Goal: Book appointment/travel/reservation

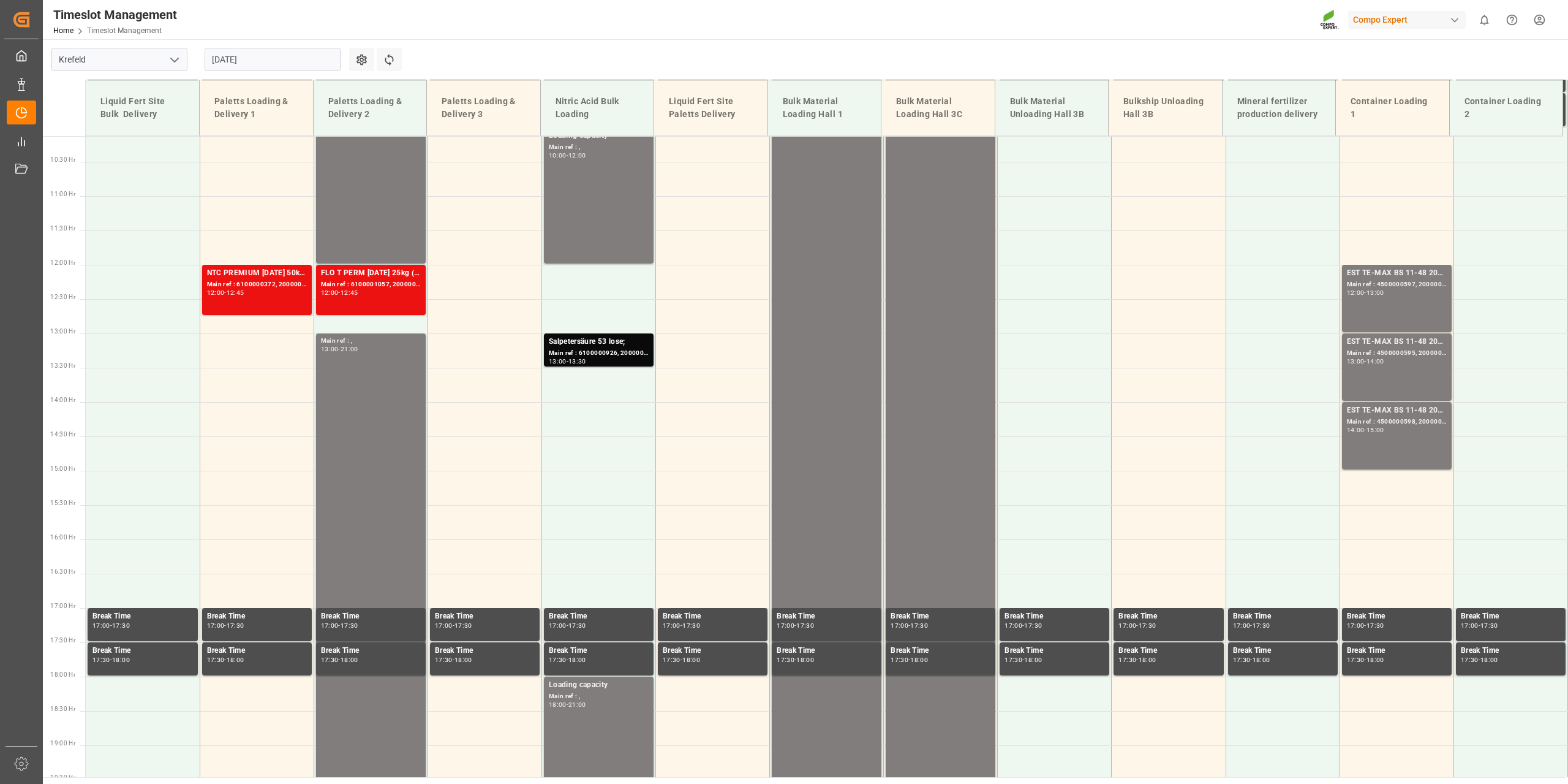
scroll to position [759, 0]
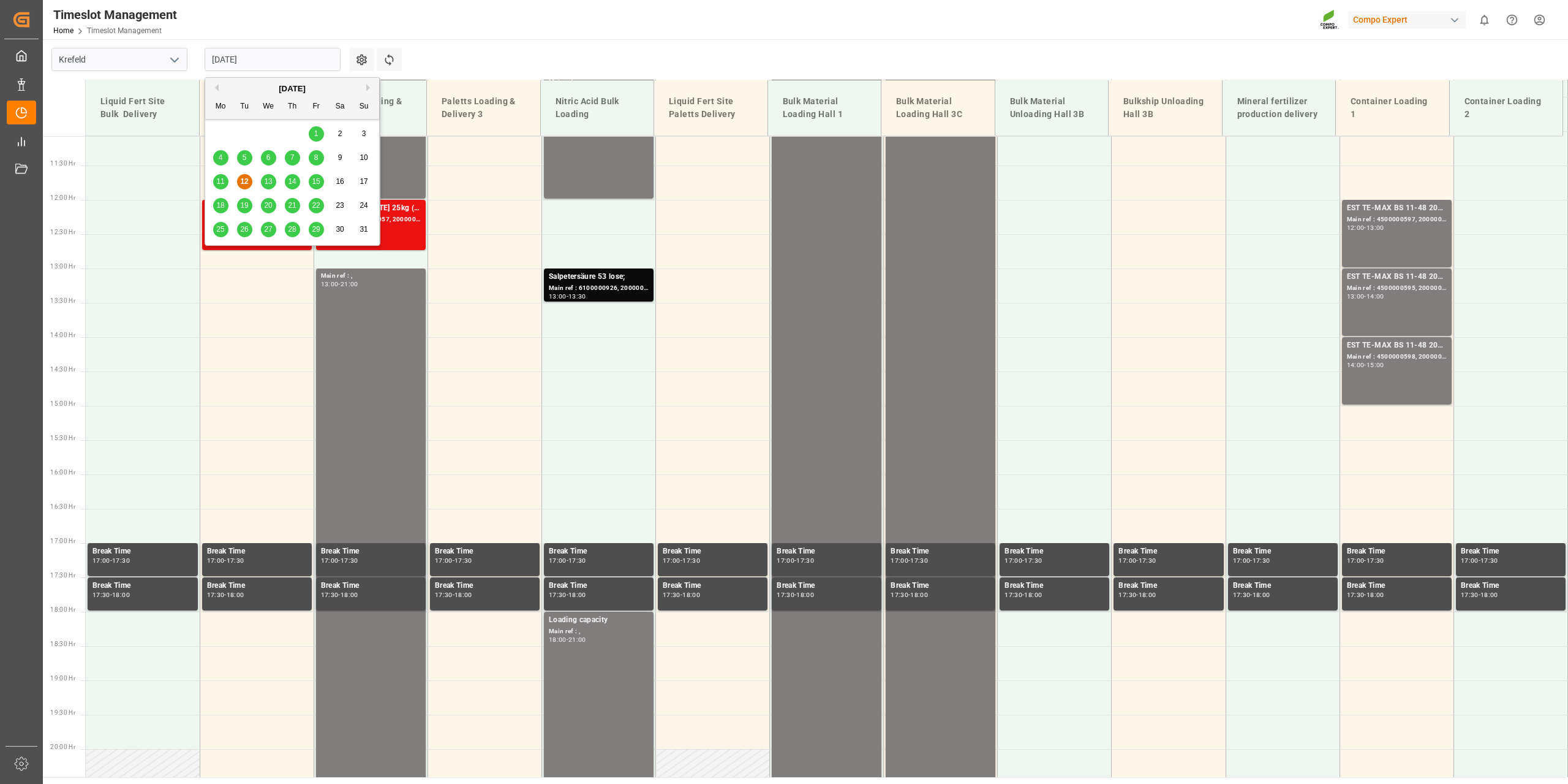
click at [327, 60] on input "[DATE]" at bounding box center [272, 59] width 136 height 24
click at [267, 180] on span "13" at bounding box center [268, 182] width 8 height 9
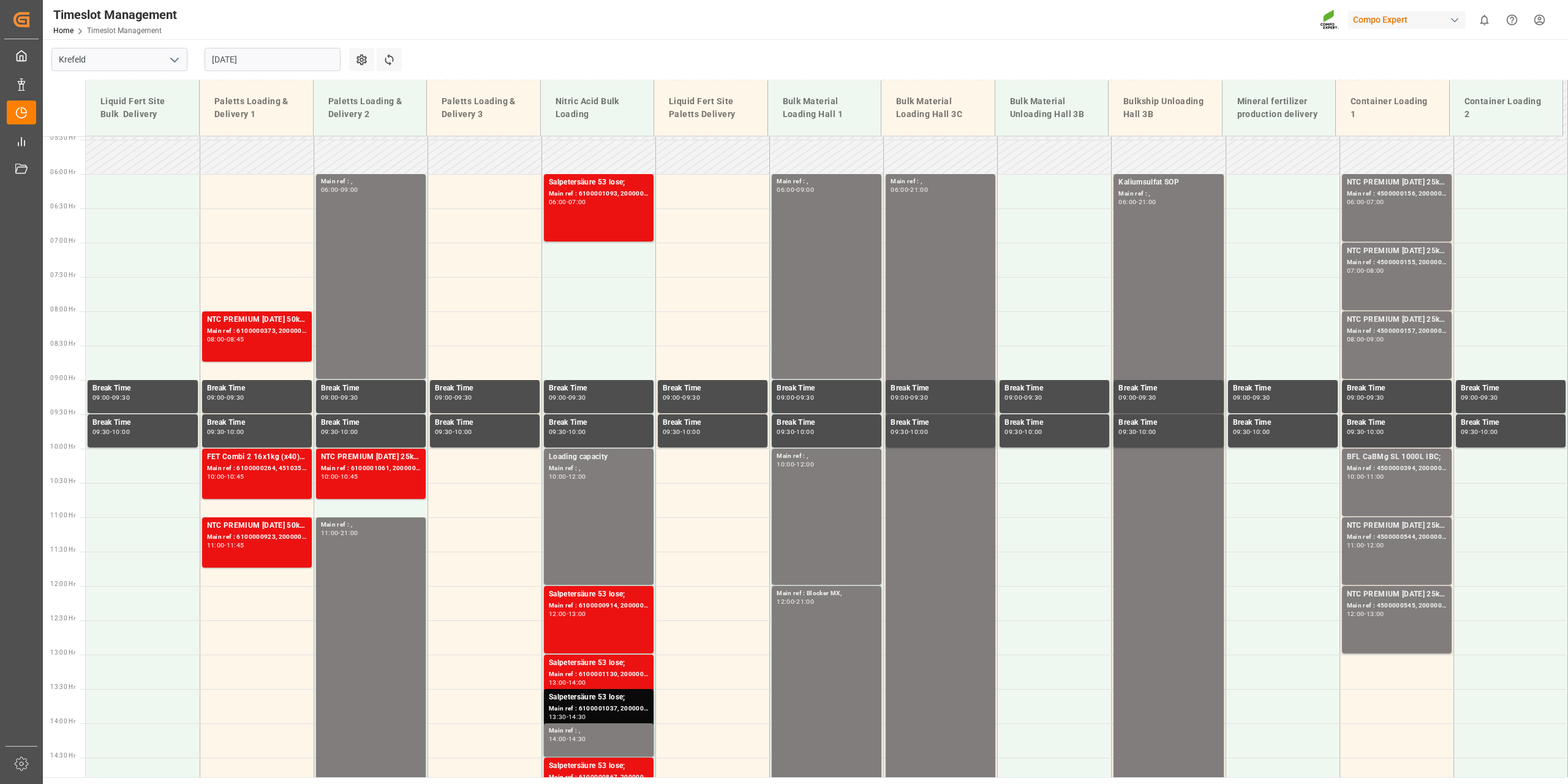
scroll to position [270, 0]
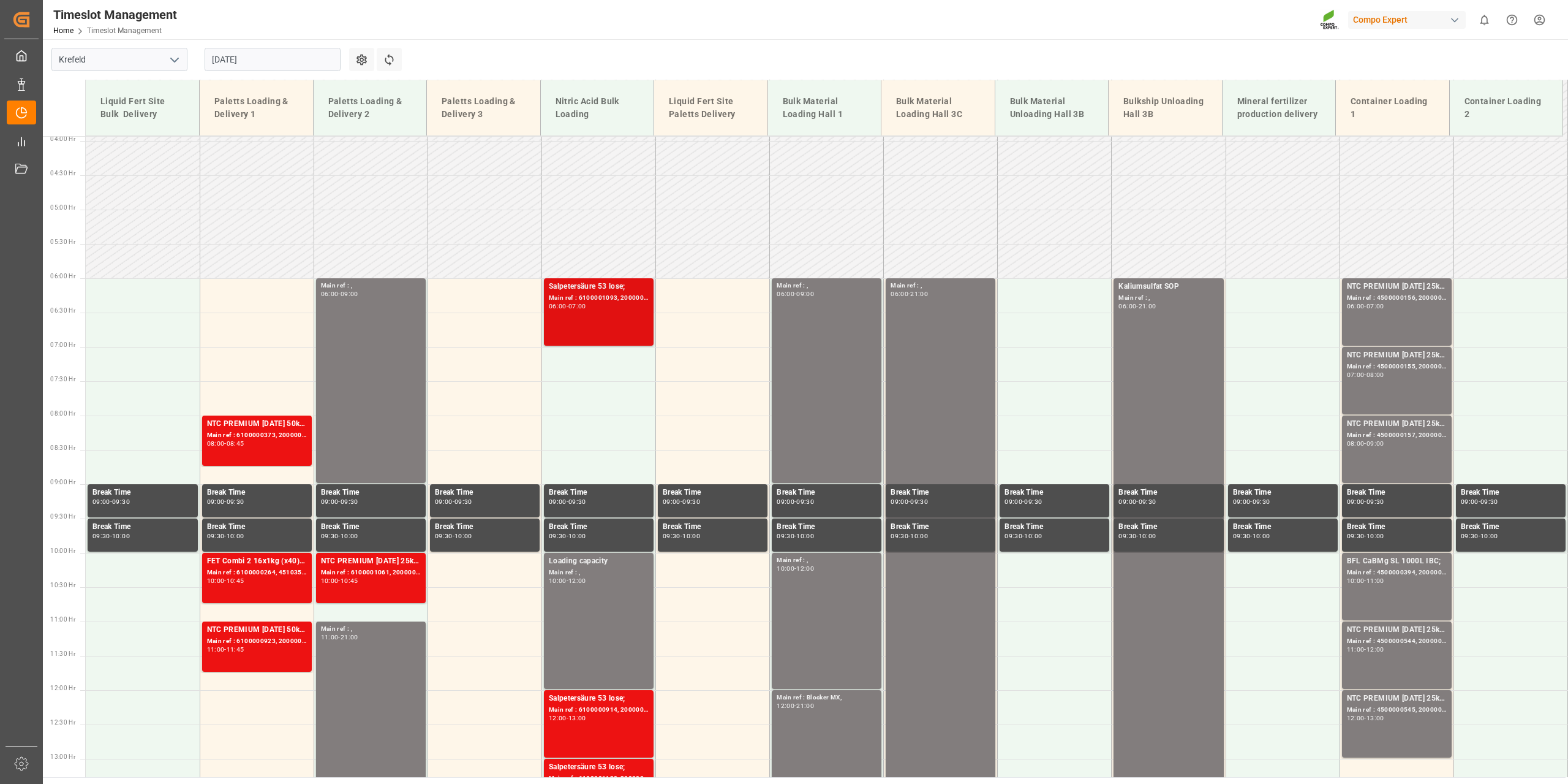
click at [619, 295] on div "Main ref : 6100001093, 2000001003;" at bounding box center [598, 298] width 100 height 11
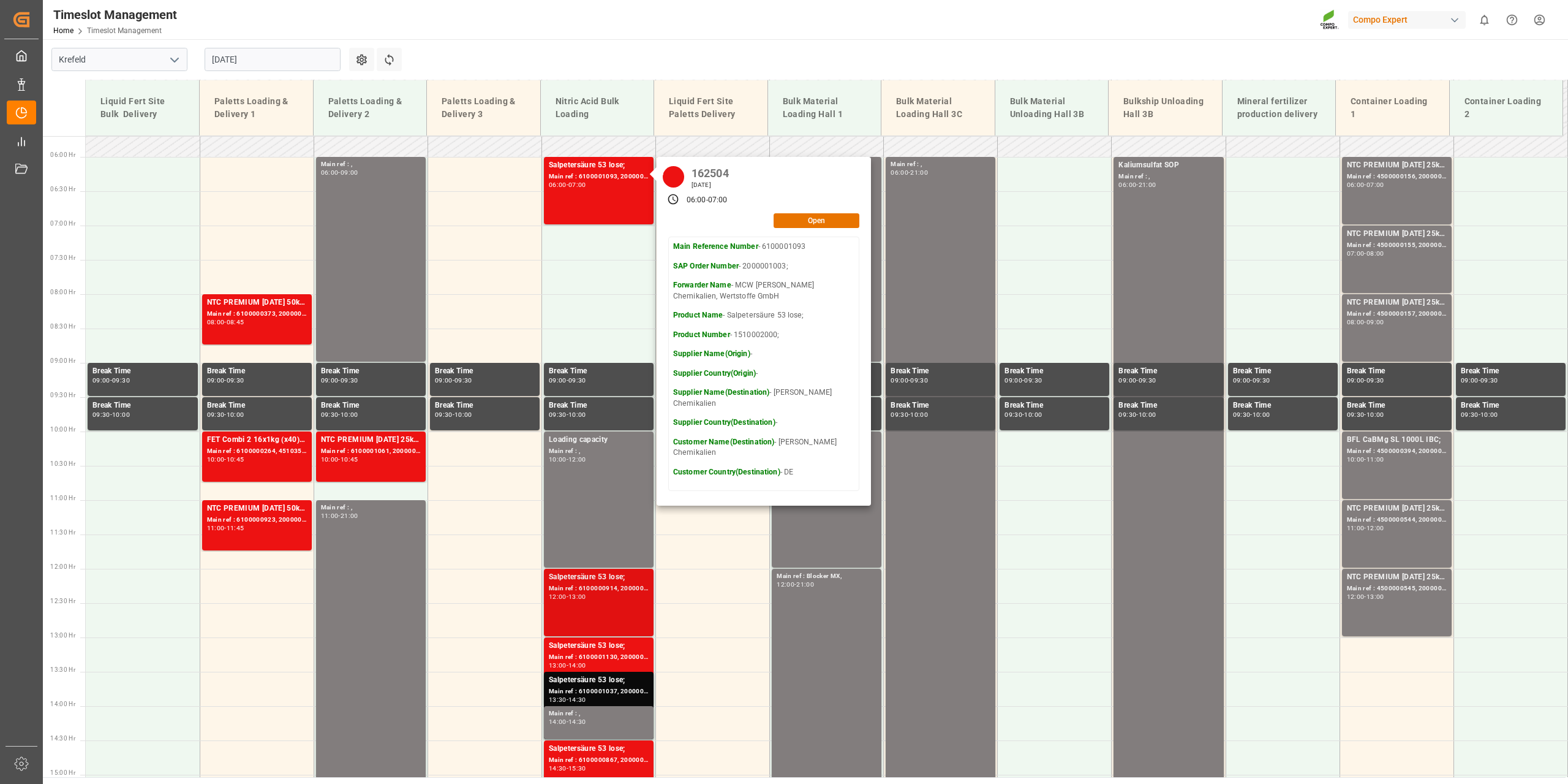
scroll to position [392, 0]
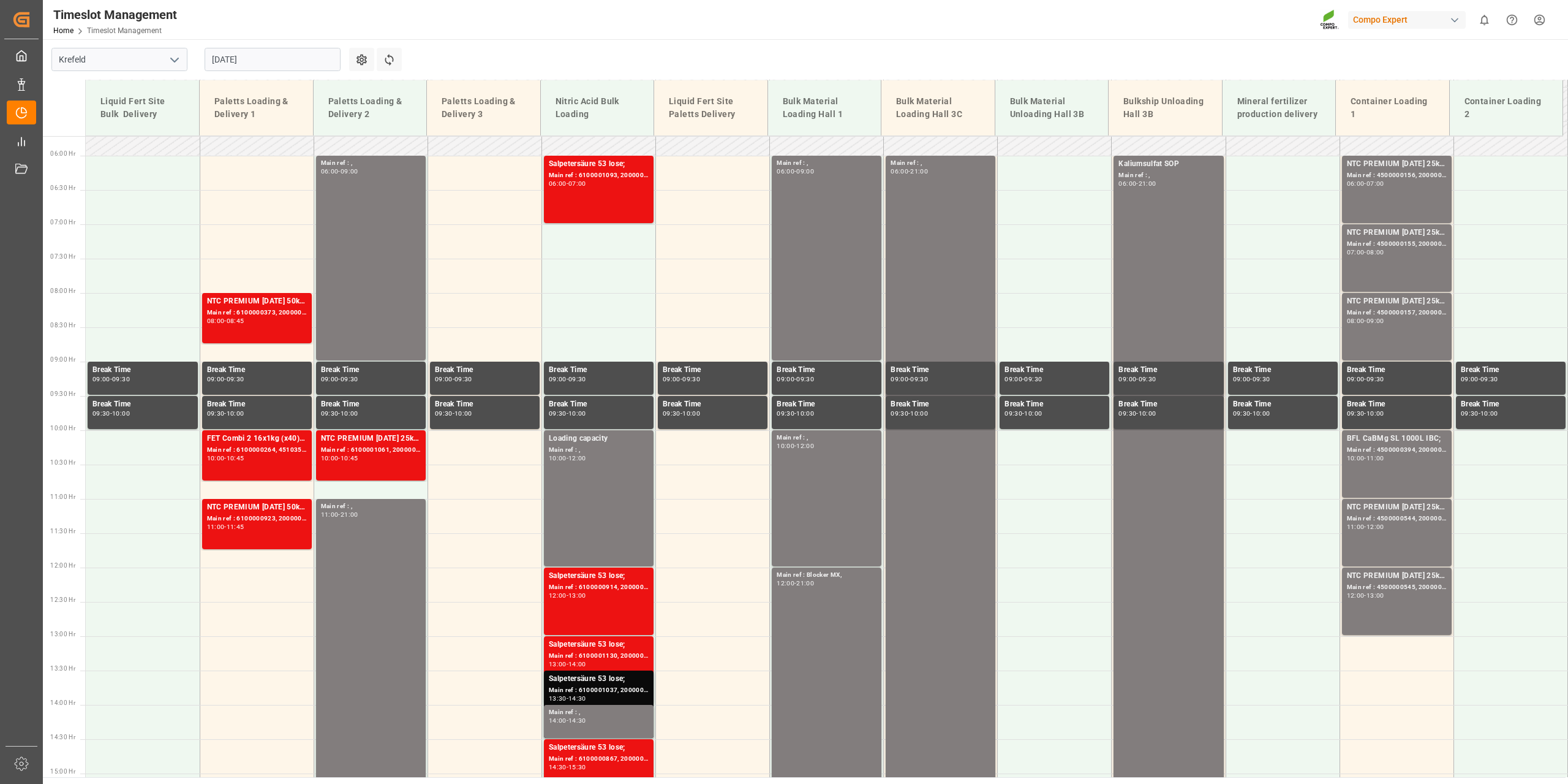
click at [613, 587] on div "Main ref : 6100000914, 2000000955;" at bounding box center [598, 587] width 100 height 11
click at [617, 644] on div "Salpetersäure 53 lose;" at bounding box center [598, 644] width 100 height 12
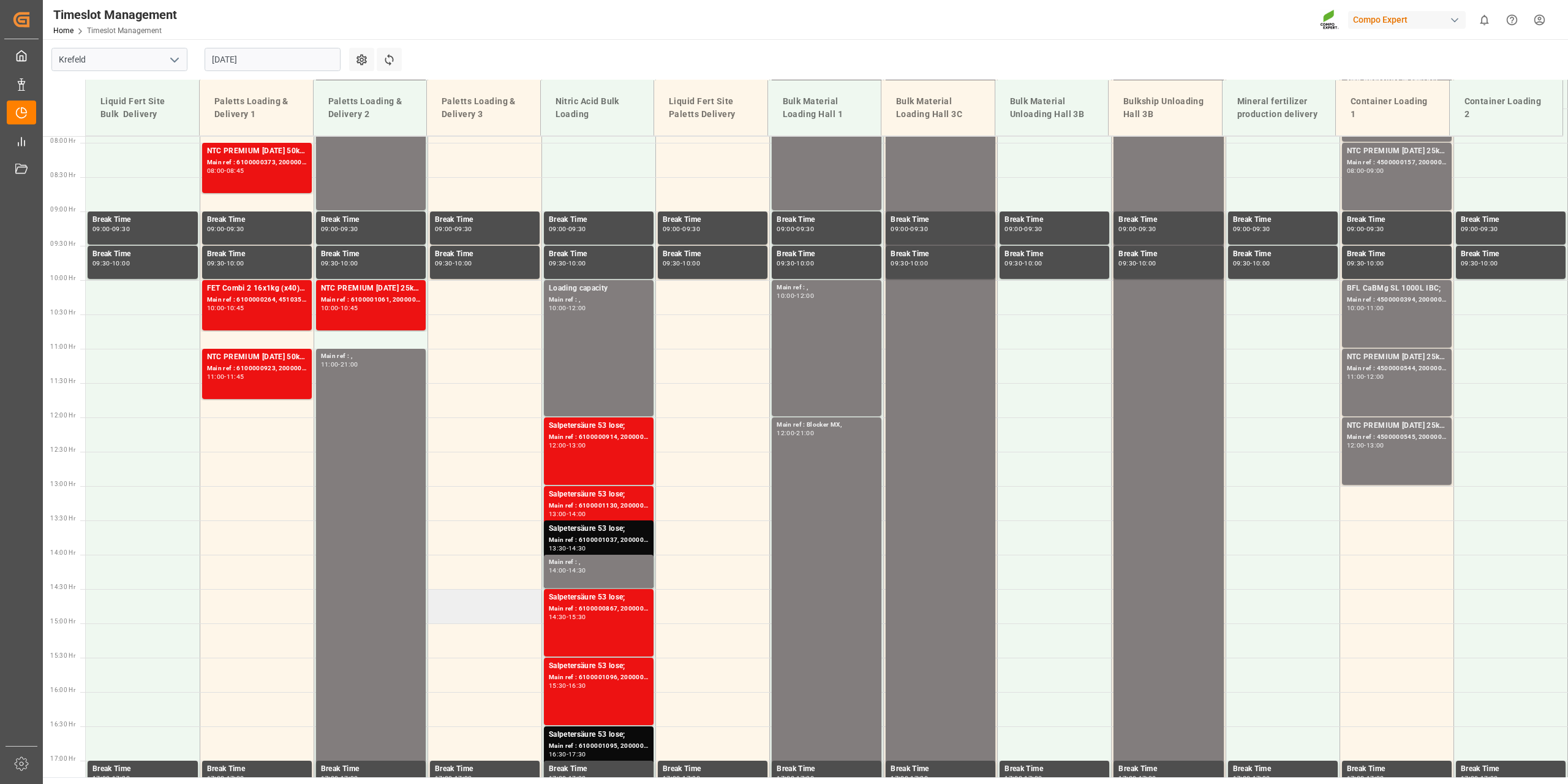
scroll to position [637, 0]
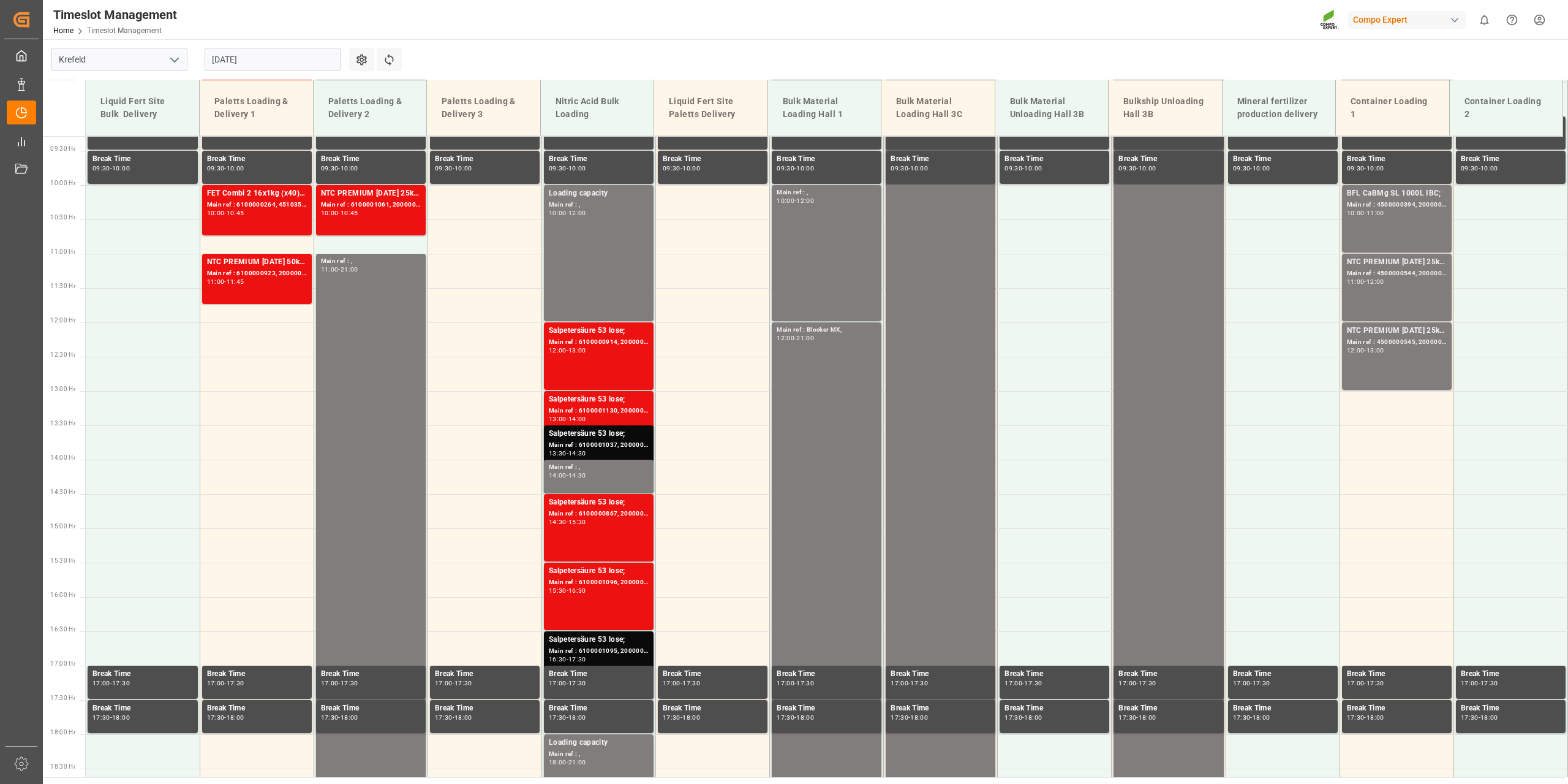
click at [635, 641] on div "Salpetersäure 53 lose;" at bounding box center [598, 640] width 100 height 12
click at [589, 582] on div "Main ref : 6100001096, 2000001008;" at bounding box center [598, 582] width 100 height 11
click at [622, 640] on div "Salpetersäure 53 lose;" at bounding box center [598, 640] width 100 height 12
click at [622, 571] on div "Salpetersäure 53 lose;" at bounding box center [598, 571] width 100 height 12
click at [612, 515] on div "Main ref : 6100000867, 2000000891;" at bounding box center [598, 514] width 100 height 11
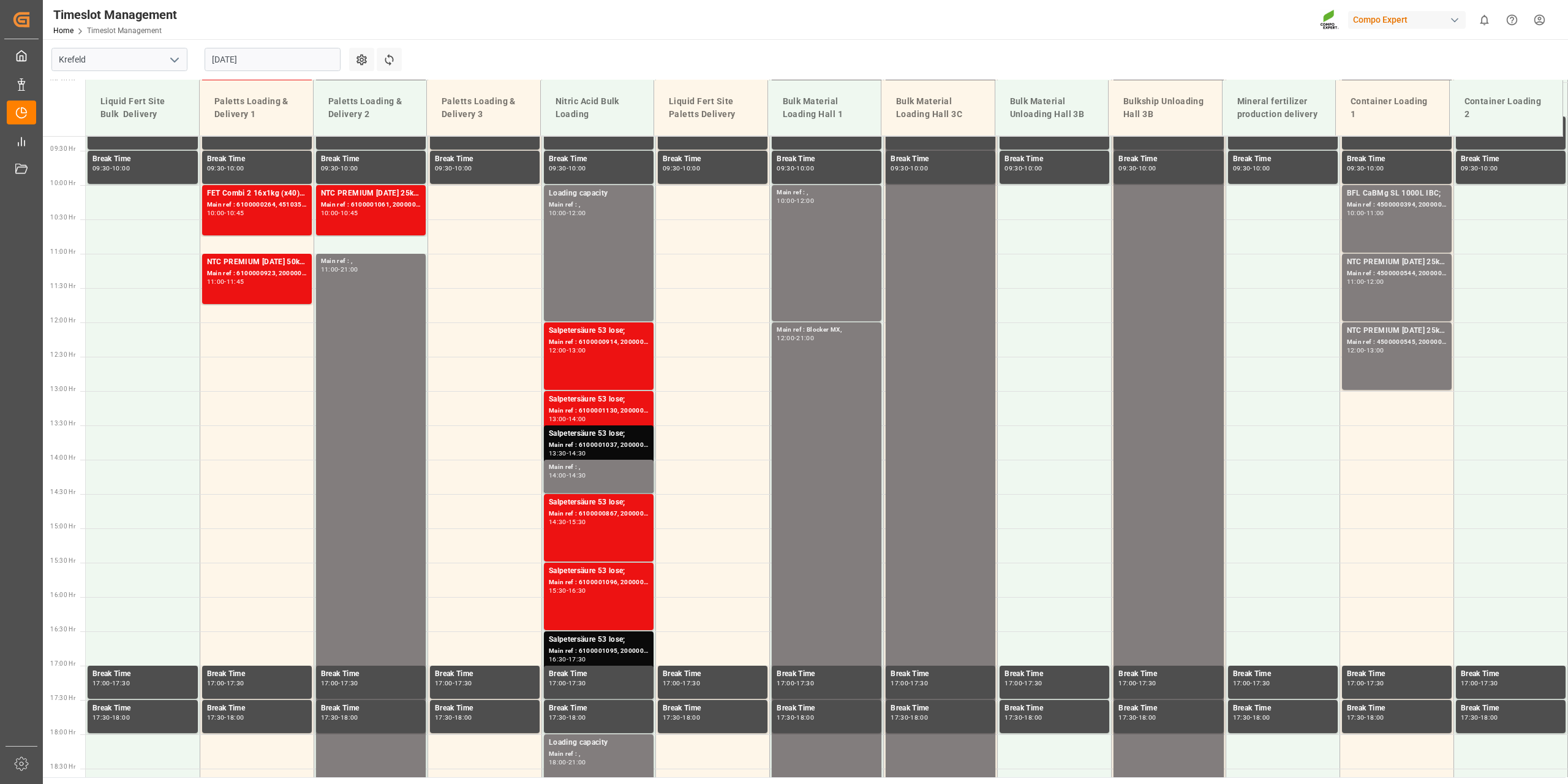
click at [607, 446] on div "Main ref : 6100001037, 2000000978;" at bounding box center [598, 445] width 100 height 11
click at [608, 341] on div "Main ref : 6100000914, 2000000955;" at bounding box center [598, 342] width 100 height 11
click at [630, 410] on div "Main ref : 6100001130, 2000001018;" at bounding box center [598, 411] width 100 height 11
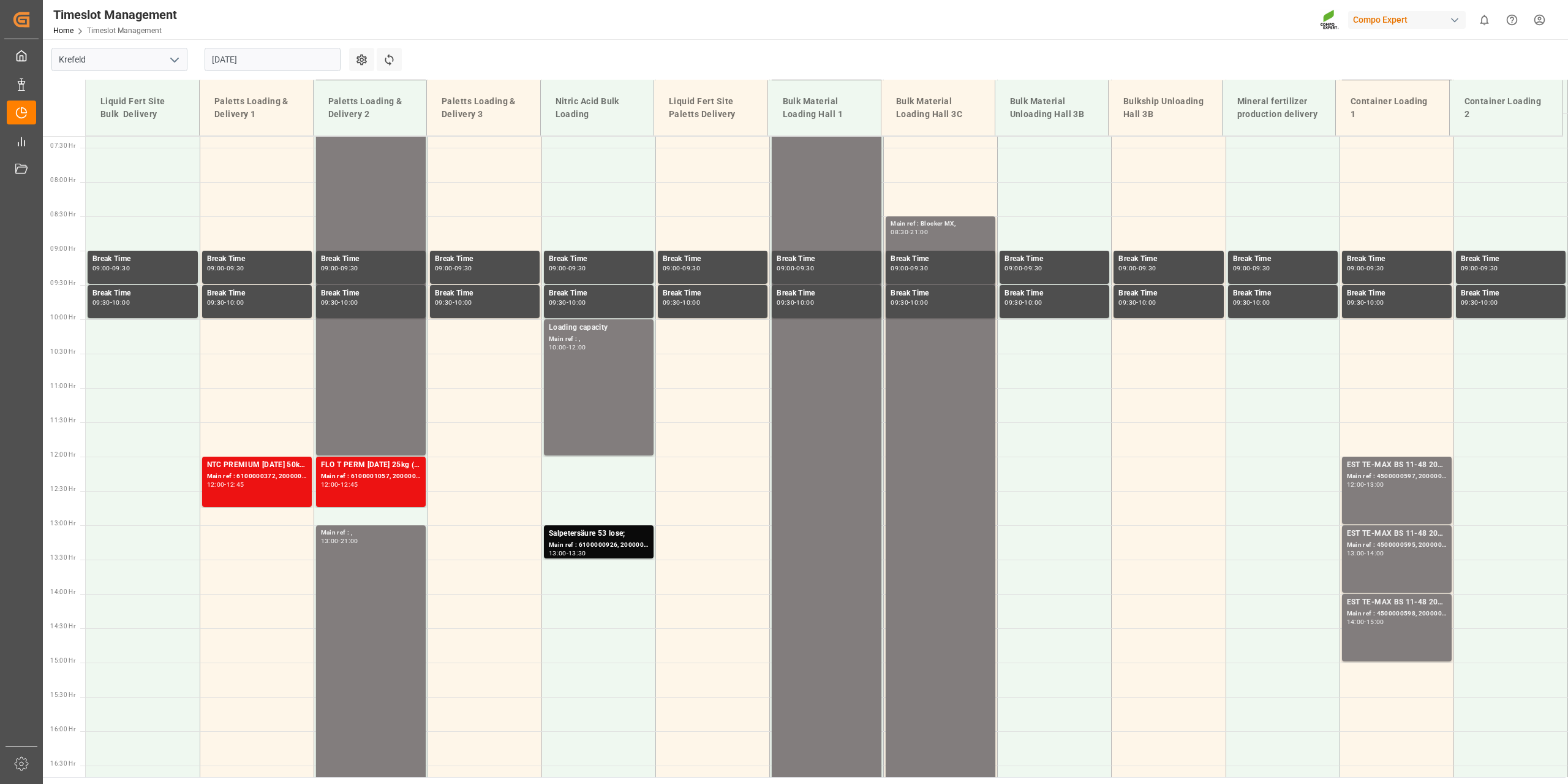
scroll to position [759, 0]
